Goal: Task Accomplishment & Management: Use online tool/utility

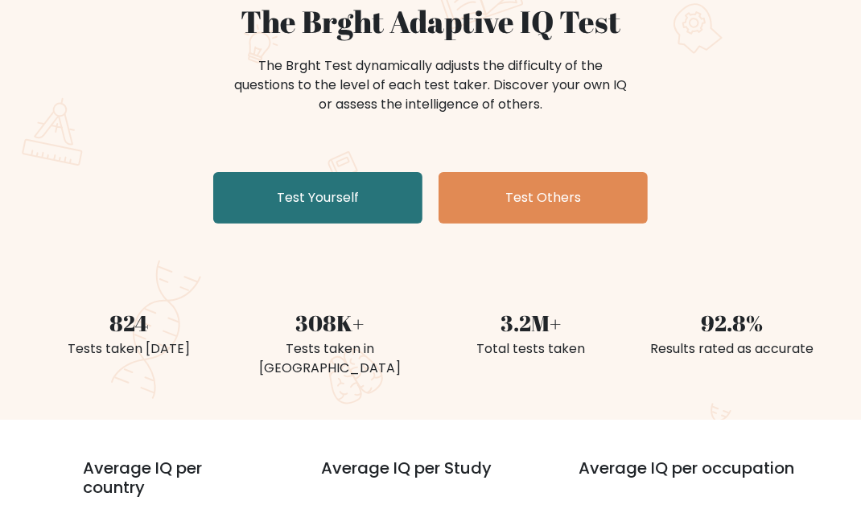
scroll to position [164, 0]
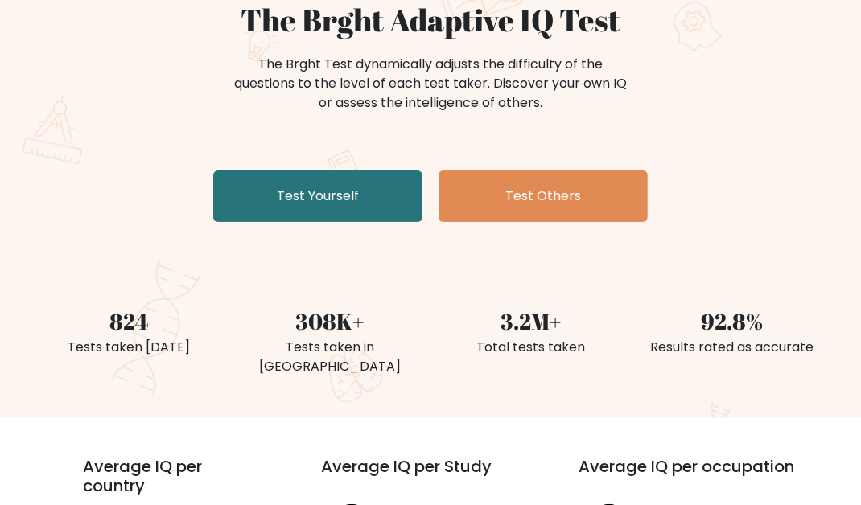
click at [344, 219] on link "Test Yourself" at bounding box center [317, 196] width 209 height 51
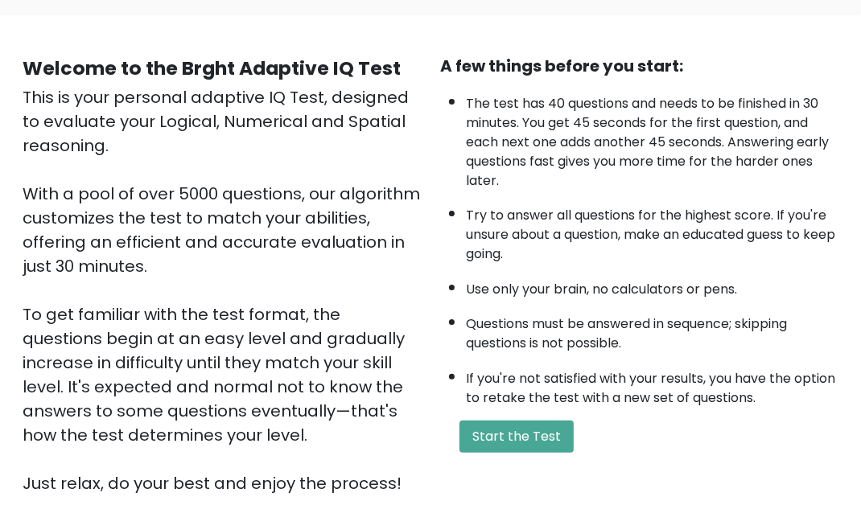
click at [524, 438] on button "Start the Test" at bounding box center [516, 437] width 114 height 32
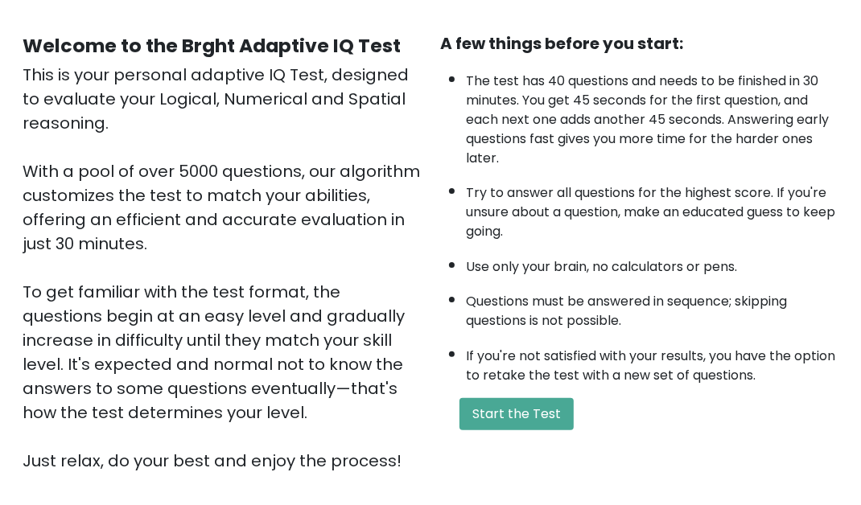
scroll to position [163, 0]
